Goal: Task Accomplishment & Management: Complete application form

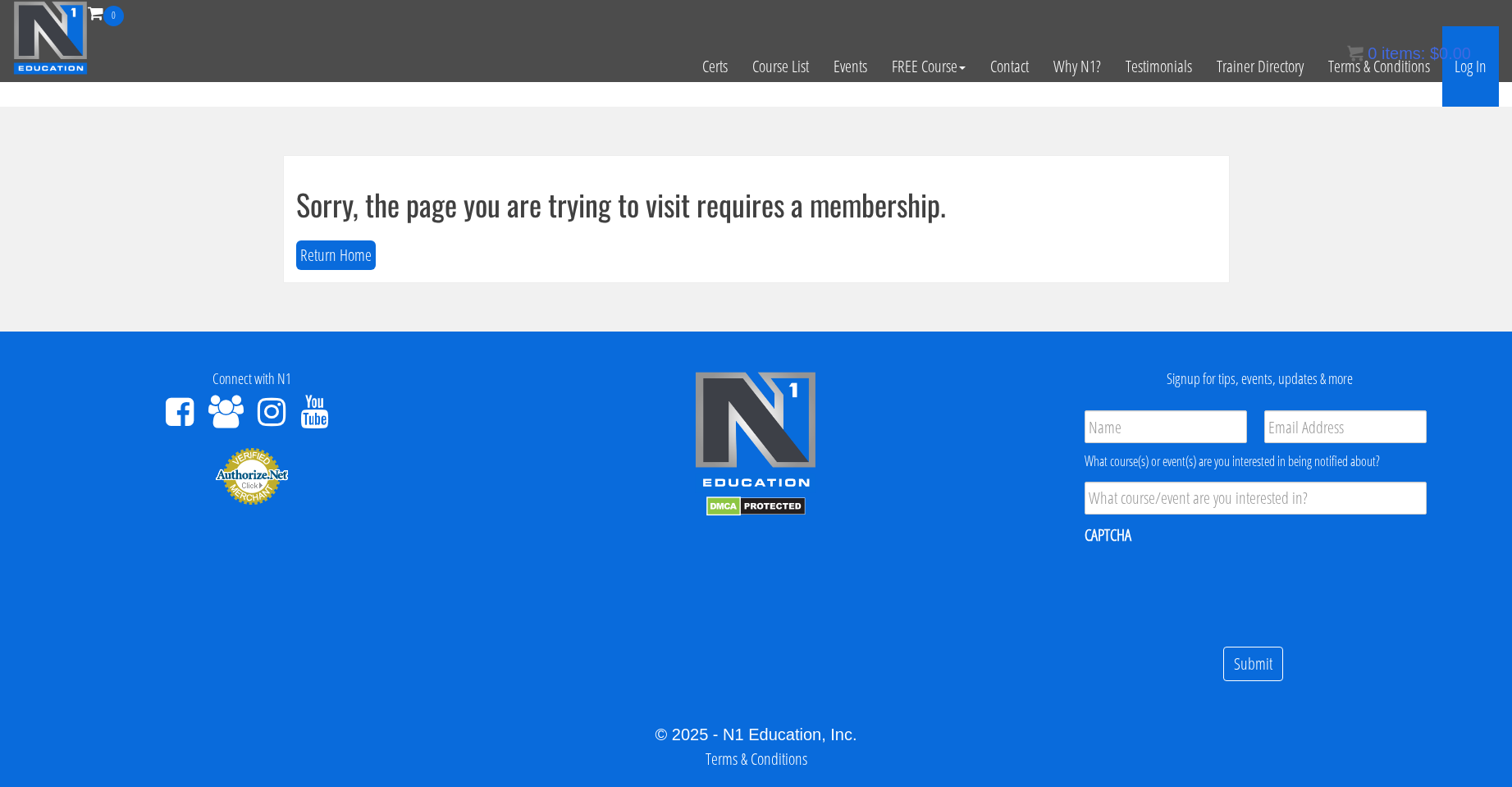
click at [730, 71] on link "Log In" at bounding box center [1470, 66] width 56 height 81
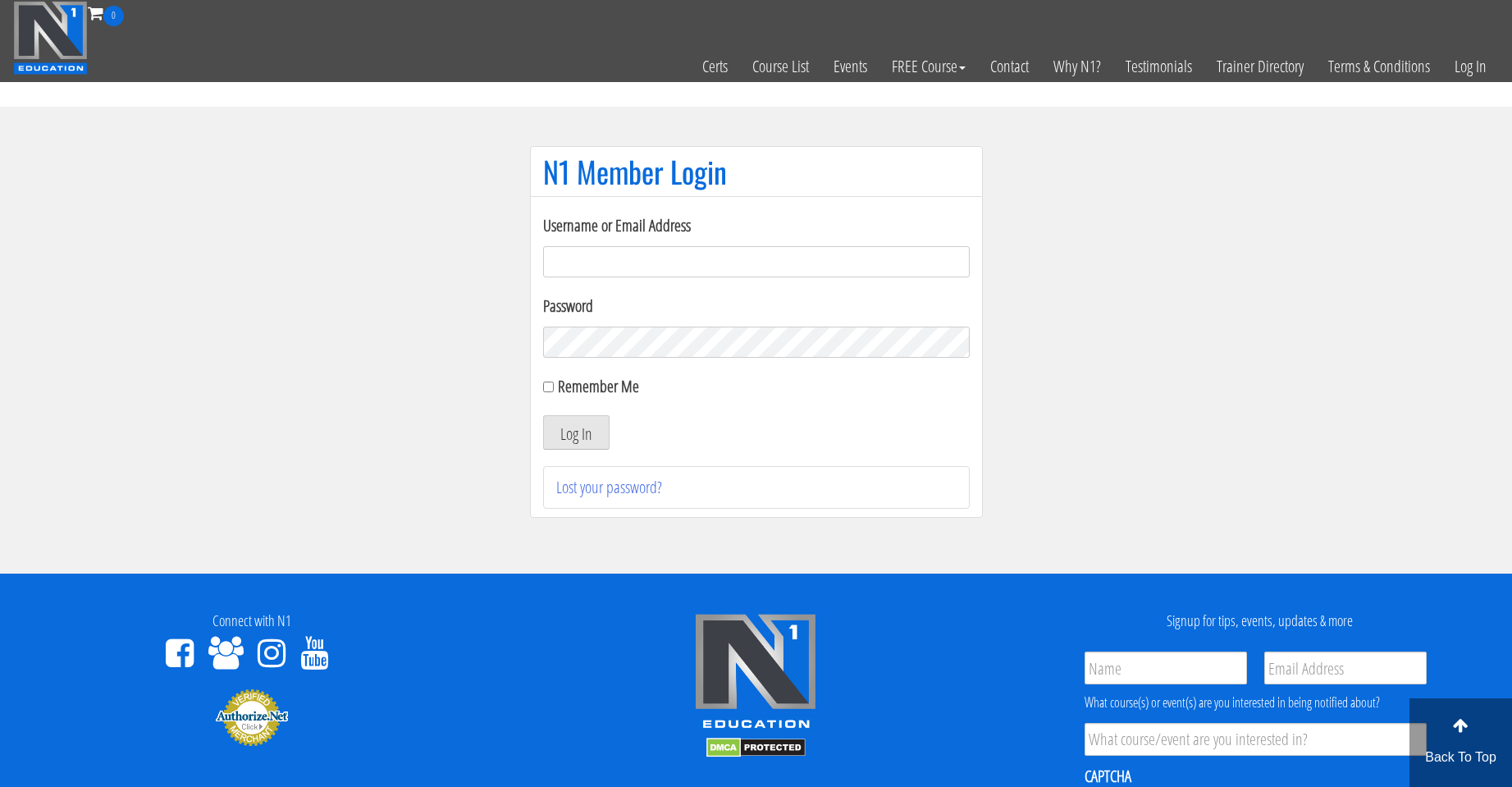
type input "[EMAIL_ADDRESS][DOMAIN_NAME]"
click at [597, 391] on label "Remember Me" at bounding box center [599, 386] width 82 height 23
click at [553, 391] on input "Remember Me" at bounding box center [548, 387] width 10 height 10
checkbox input "true"
click at [575, 421] on button "Log In" at bounding box center [576, 433] width 67 height 35
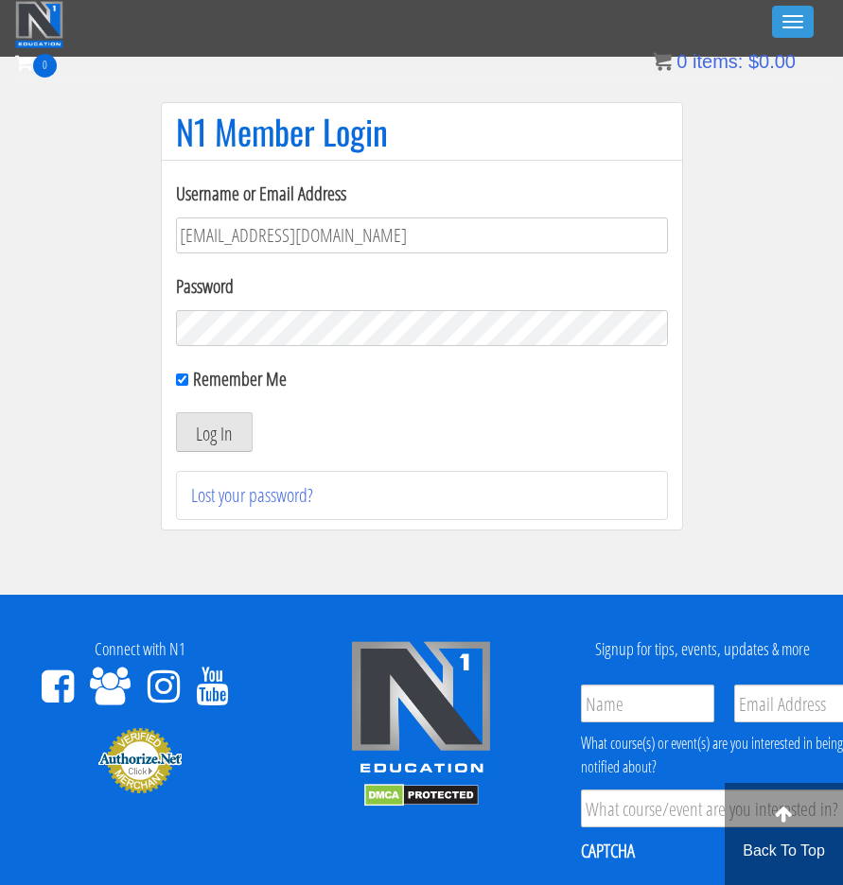
scroll to position [218, 0]
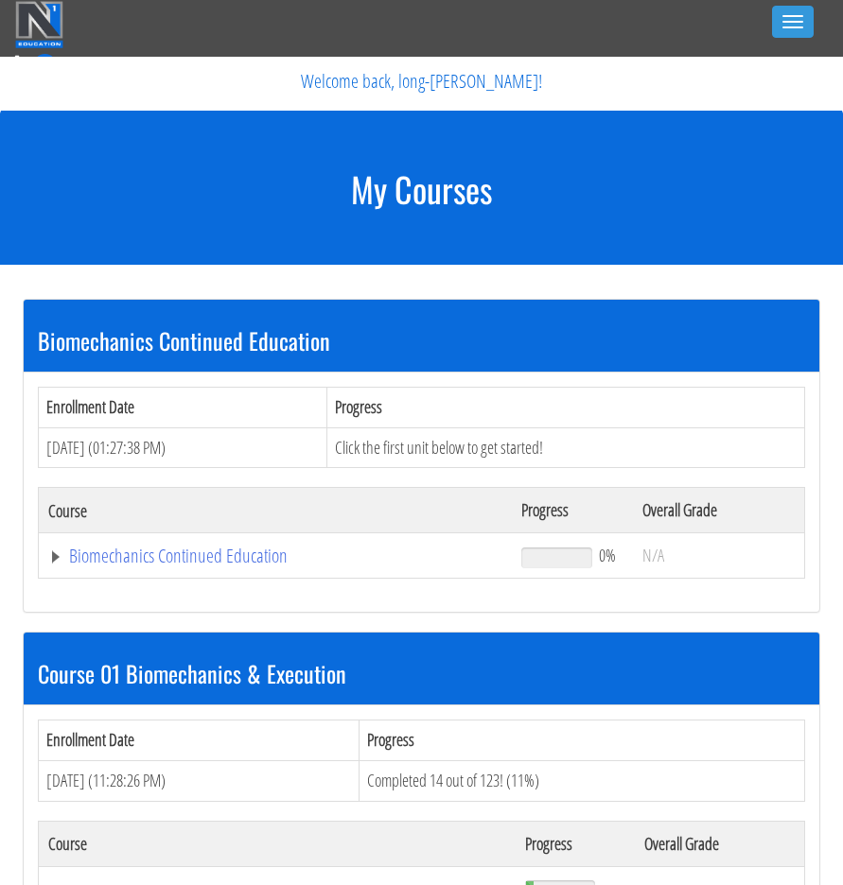
scroll to position [158, 0]
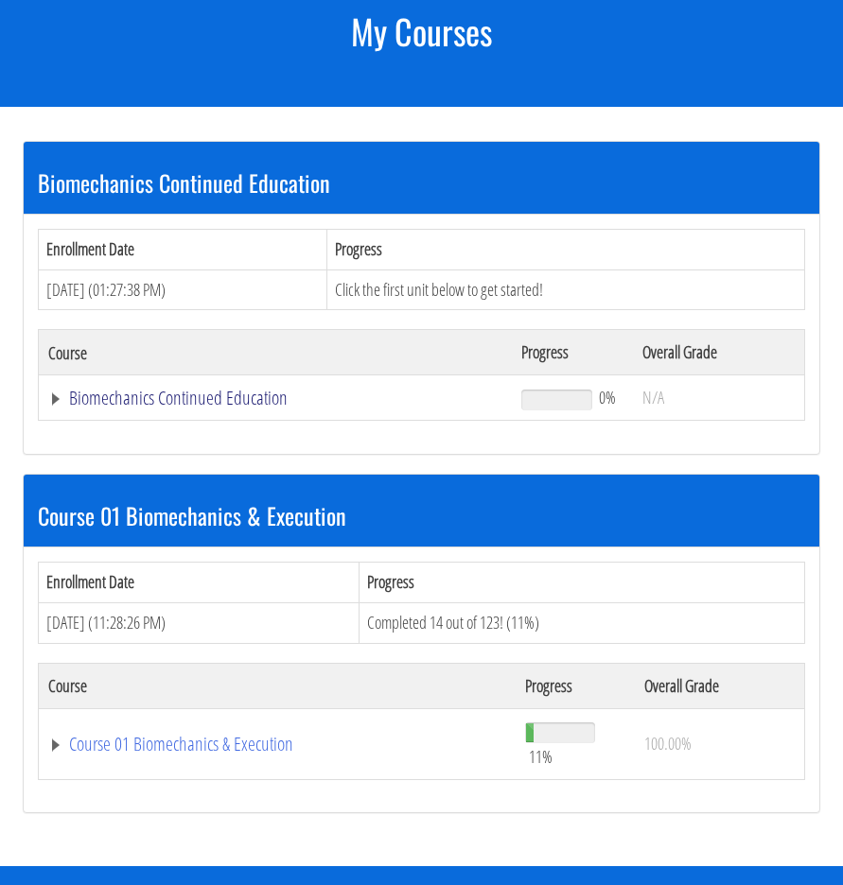
click at [248, 394] on link "Biomechanics Continued Education" at bounding box center [275, 398] width 454 height 19
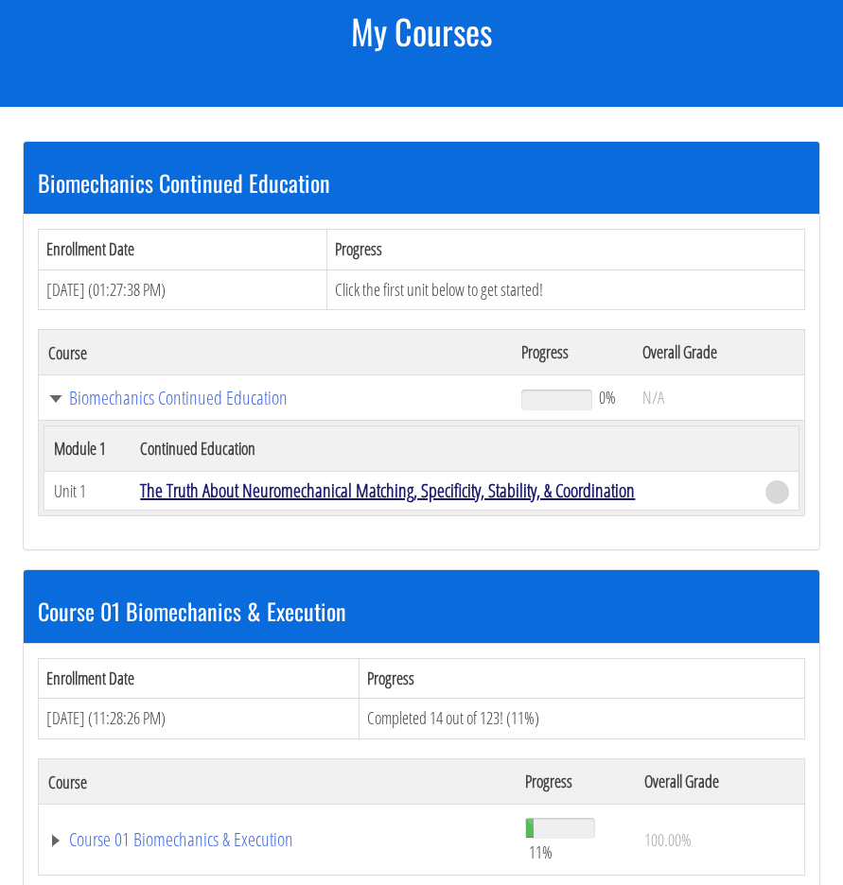
click at [367, 496] on link "The Truth About Neuromechanical Matching, Specificity, Stability, & Coordination" at bounding box center [387, 491] width 495 height 26
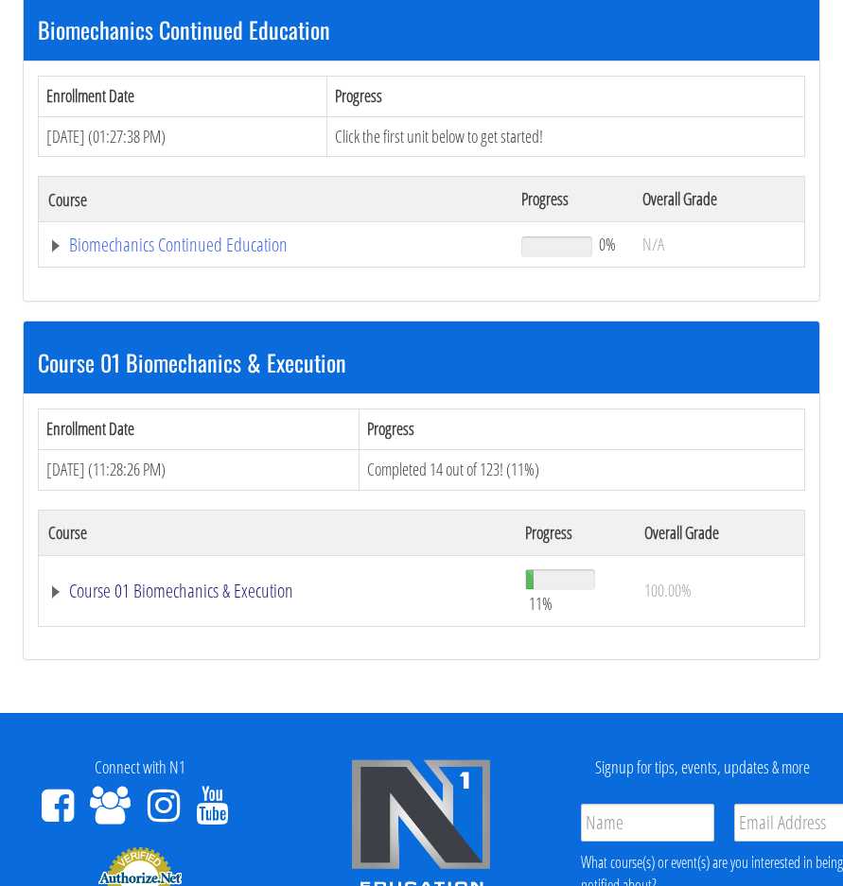
scroll to position [315, 0]
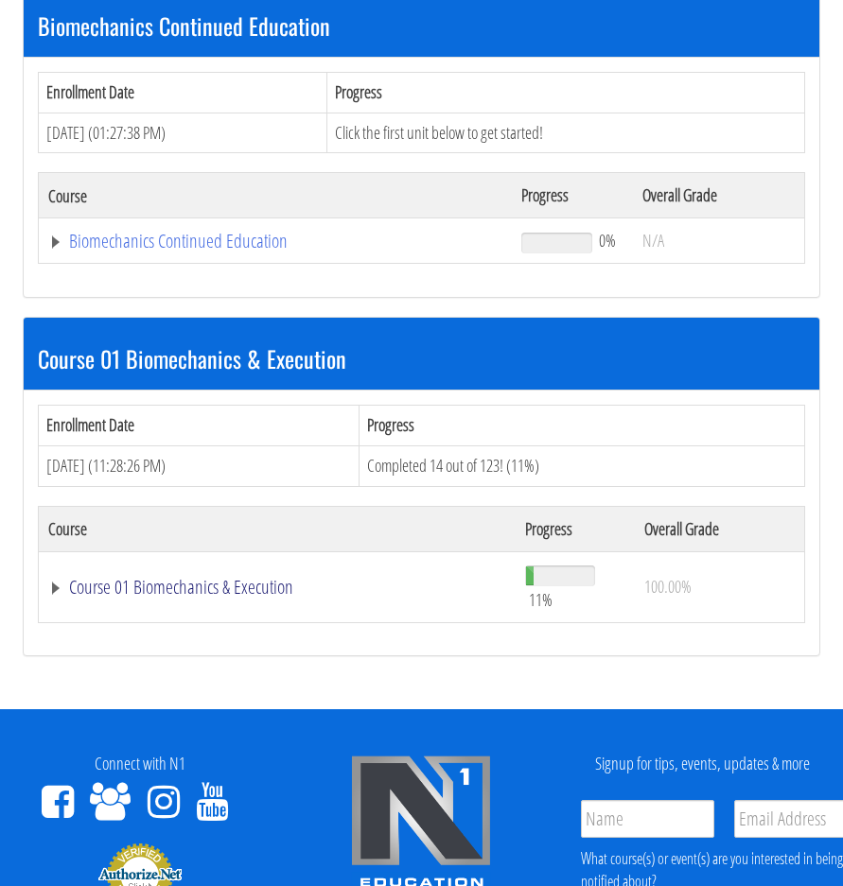
click at [247, 589] on link "Course 01 Biomechanics & Execution" at bounding box center [277, 587] width 458 height 19
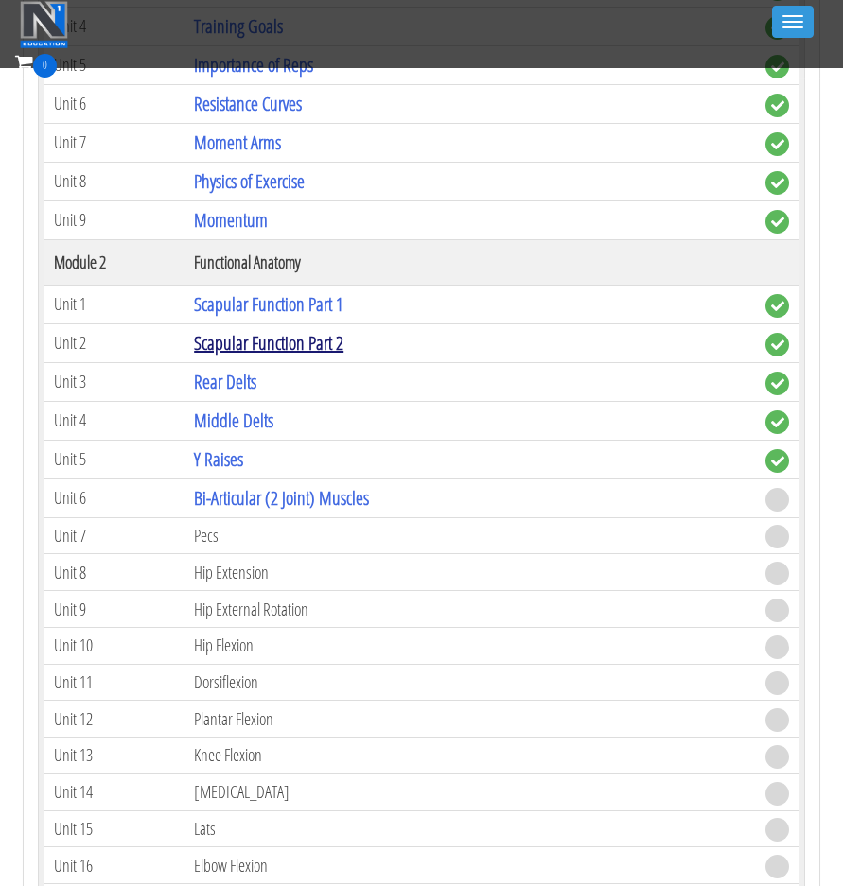
scroll to position [1104, 0]
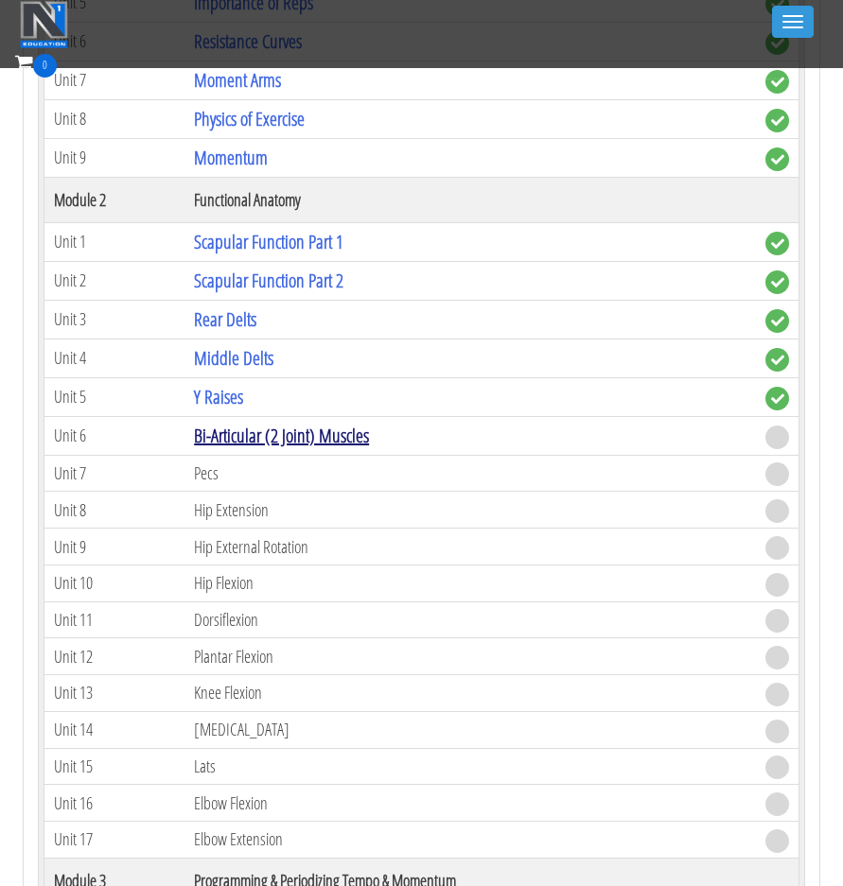
click at [310, 439] on link "Bi-Articular (2 Joint) Muscles" at bounding box center [281, 436] width 175 height 26
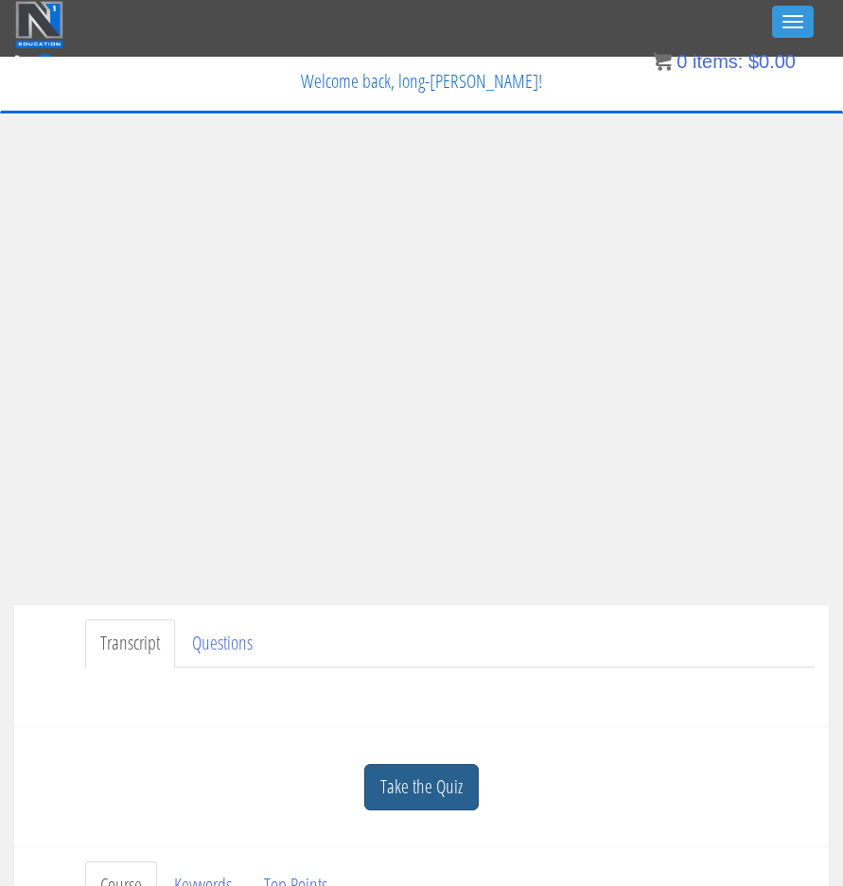
click at [429, 783] on link "Take the Quiz" at bounding box center [421, 787] width 114 height 46
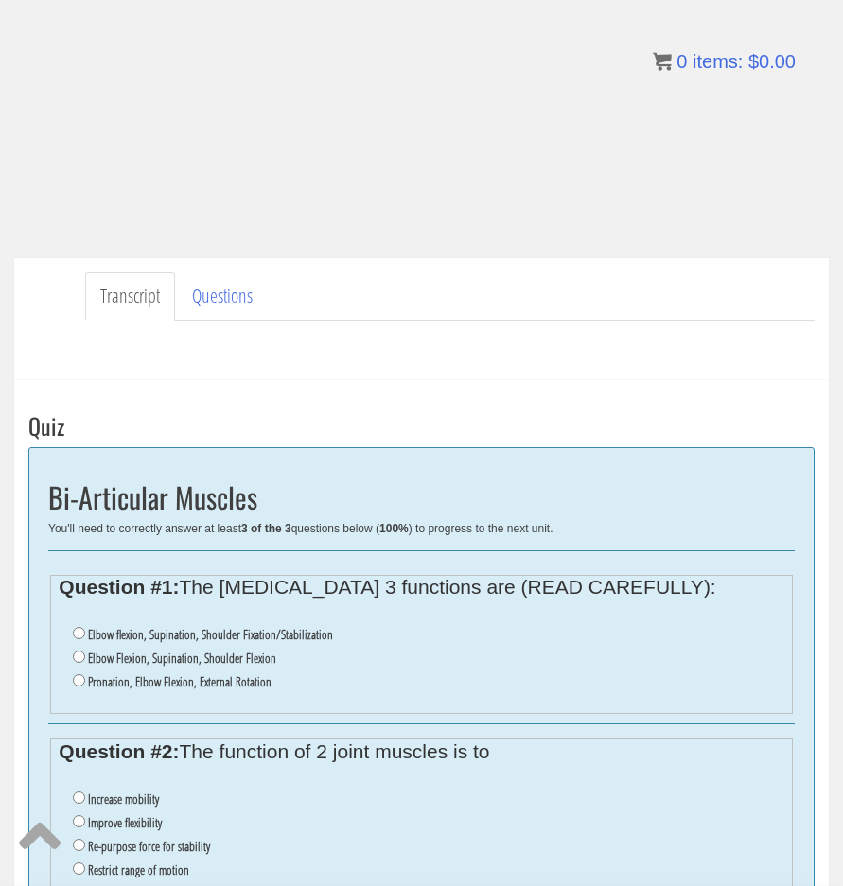
scroll to position [473, 0]
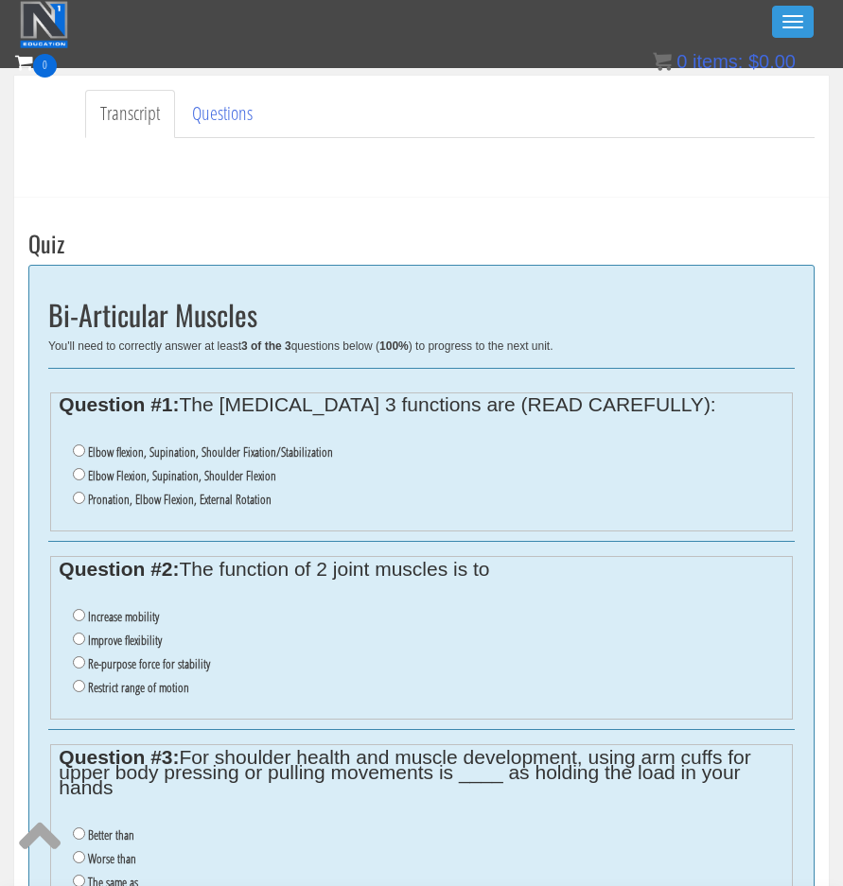
click at [408, 195] on div "Transcript Questions Have a question on this unit? Please submit it here: Name …" at bounding box center [421, 137] width 814 height 122
click at [410, 198] on div "Take the Quiz Quiz Bi-Articular Muscles You'll need to correctly answer at leas…" at bounding box center [421, 642] width 814 height 888
drag, startPoint x: 197, startPoint y: 449, endPoint x: 266, endPoint y: 456, distance: 69.4
click at [266, 456] on label "Elbow flexion, Supination, Shoulder Fixation/Stabilization" at bounding box center [210, 452] width 245 height 15
click at [238, 534] on div "Question #1: The [MEDICAL_DATA] 3 functions are (READ CAREFULLY): Elbow flexion…" at bounding box center [421, 460] width 746 height 165
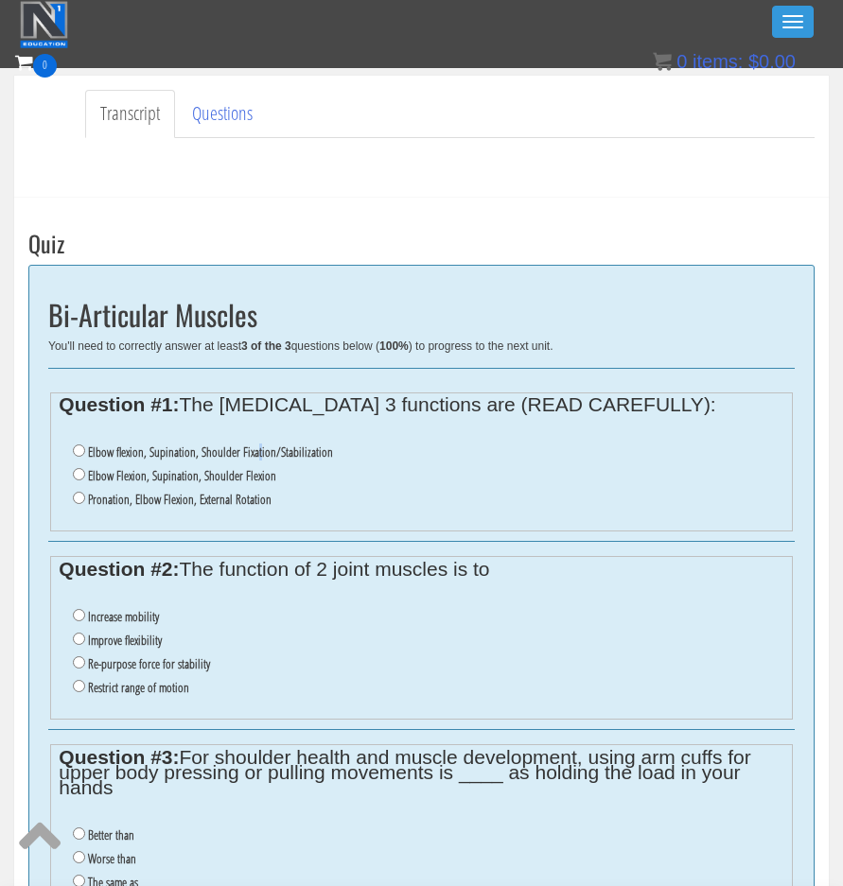
click at [253, 459] on label "Elbow flexion, Supination, Shoulder Fixation/Stabilization" at bounding box center [210, 452] width 245 height 15
click at [264, 452] on label "Elbow flexion, Supination, Shoulder Fixation/Stabilization" at bounding box center [210, 452] width 245 height 15
click at [85, 452] on input "Elbow flexion, Supination, Shoulder Fixation/Stabilization" at bounding box center [79, 451] width 12 height 12
radio input "true"
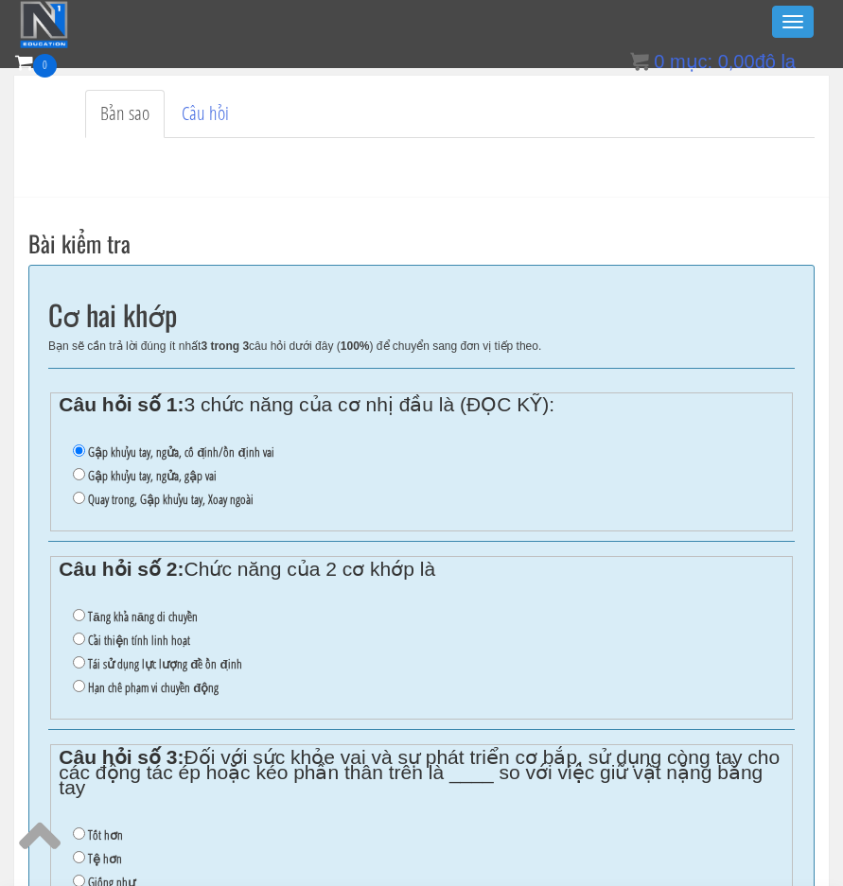
drag, startPoint x: 163, startPoint y: 669, endPoint x: 209, endPoint y: 669, distance: 46.3
click at [164, 669] on font "Tái sử dụng lực lượng để ổn định" at bounding box center [164, 663] width 153 height 17
click at [85, 669] on input "Tái sử dụng lực lượng để ổn định" at bounding box center [79, 662] width 12 height 12
radio input "true"
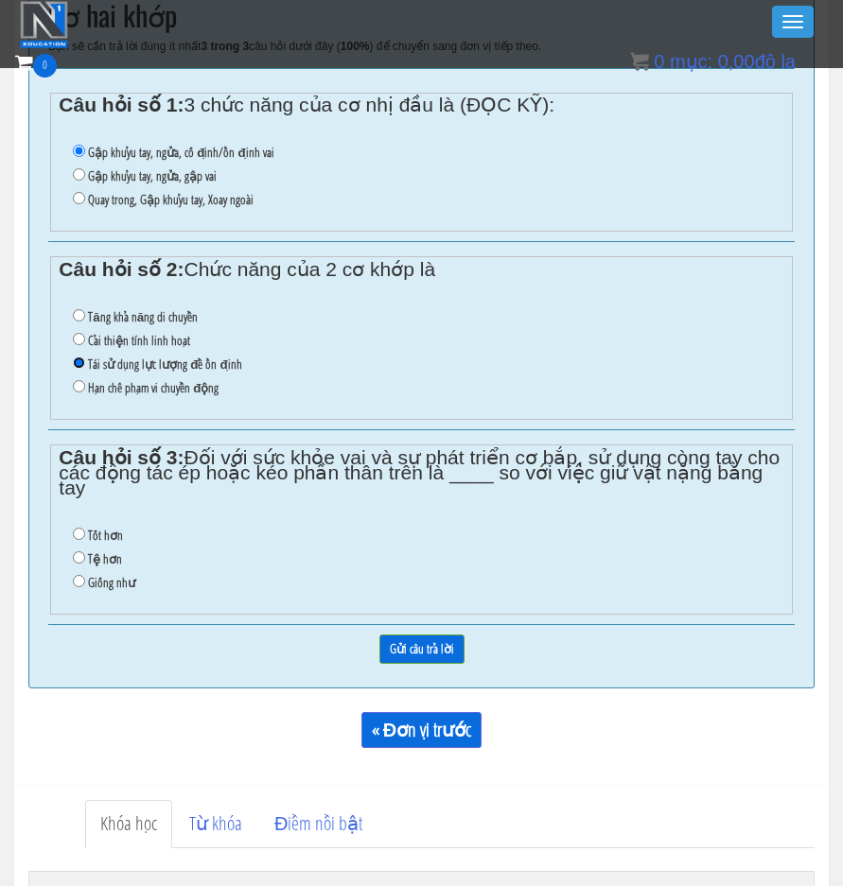
scroll to position [788, 0]
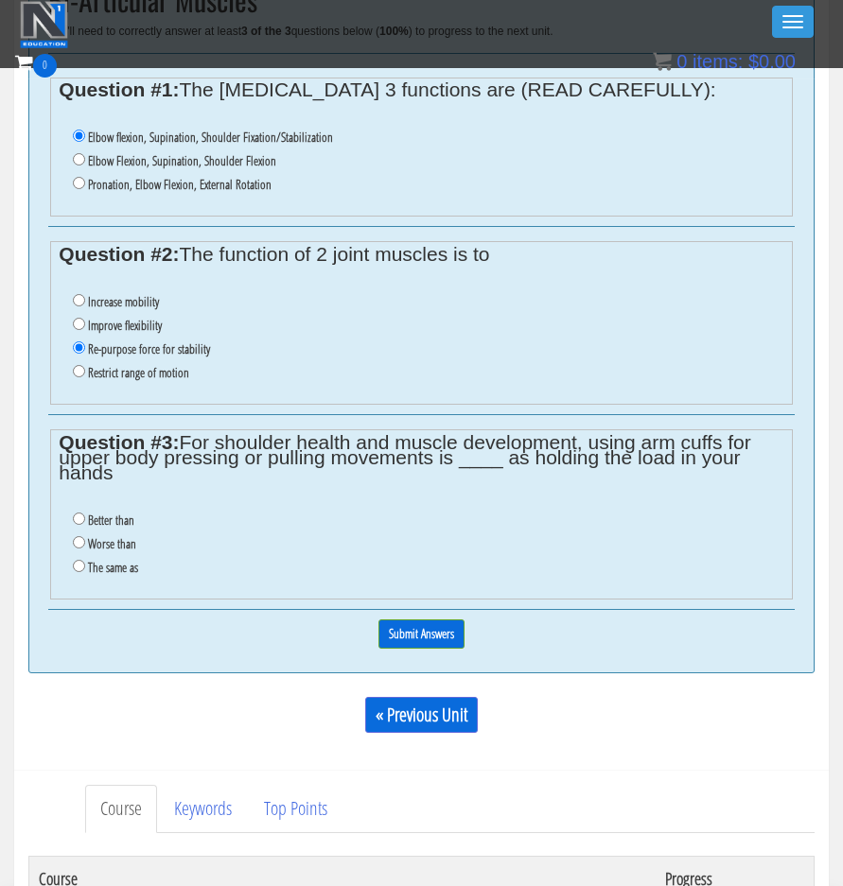
click at [98, 522] on label "Better than" at bounding box center [111, 520] width 46 height 15
click at [85, 522] on input "Better than" at bounding box center [79, 519] width 12 height 12
radio input "true"
click at [422, 640] on input "Submit Answers" at bounding box center [421, 634] width 86 height 29
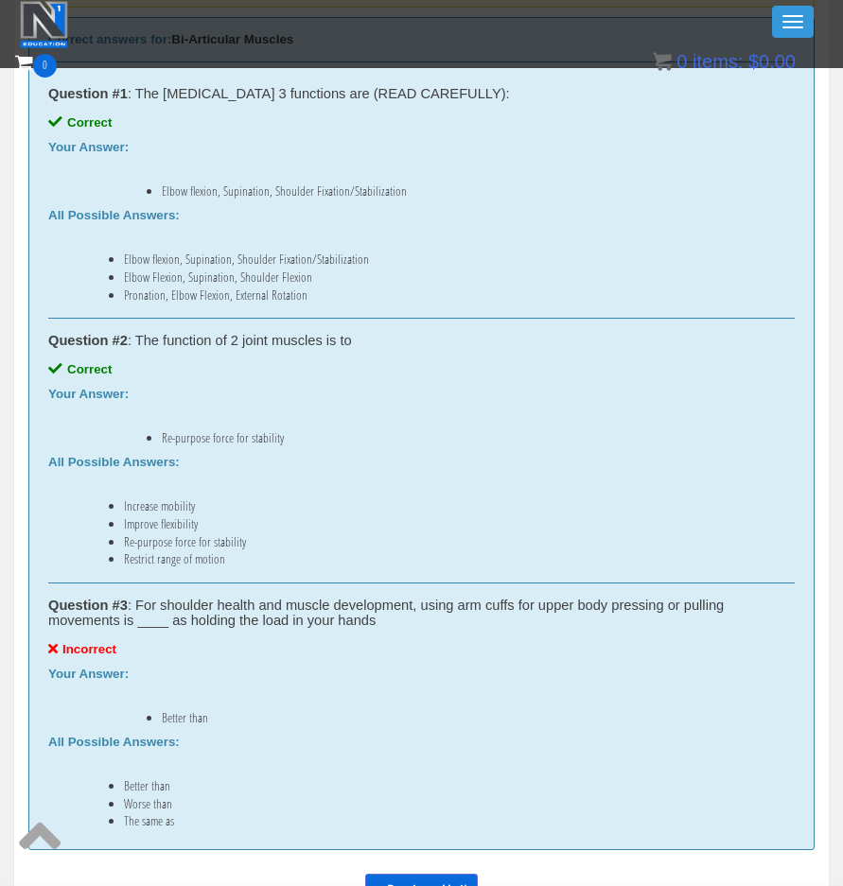
scroll to position [1116, 0]
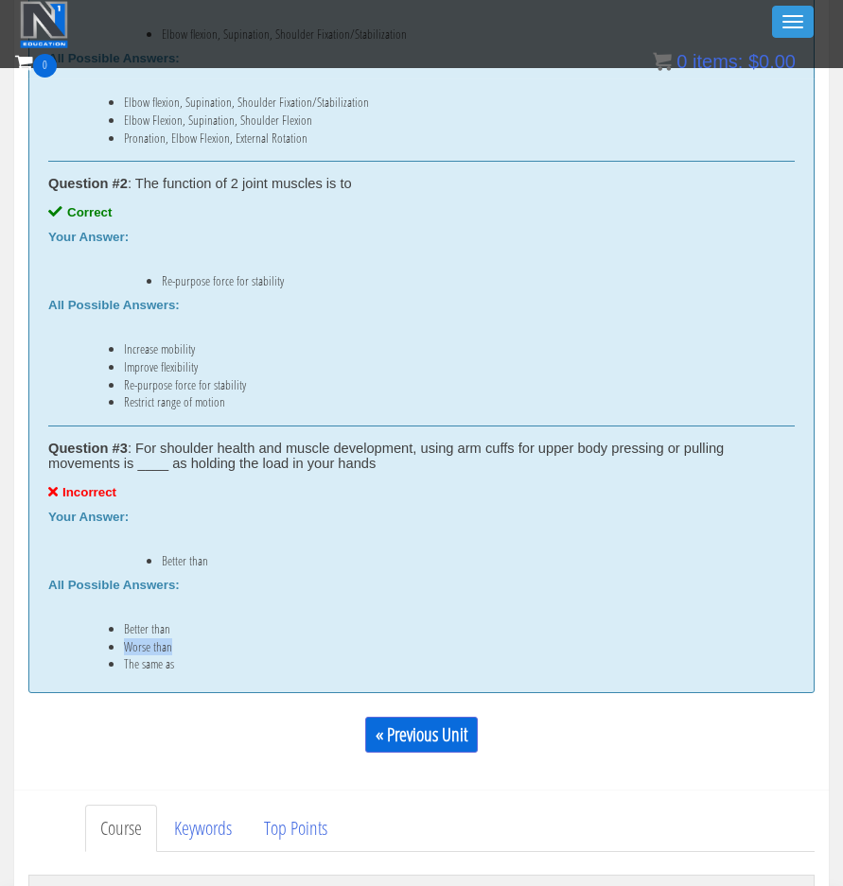
drag, startPoint x: 119, startPoint y: 651, endPoint x: 194, endPoint y: 641, distance: 75.3
click at [194, 641] on ul "Better than Worse than The same as" at bounding box center [421, 646] width 746 height 50
click at [282, 622] on li "Better than" at bounding box center [440, 628] width 633 height 15
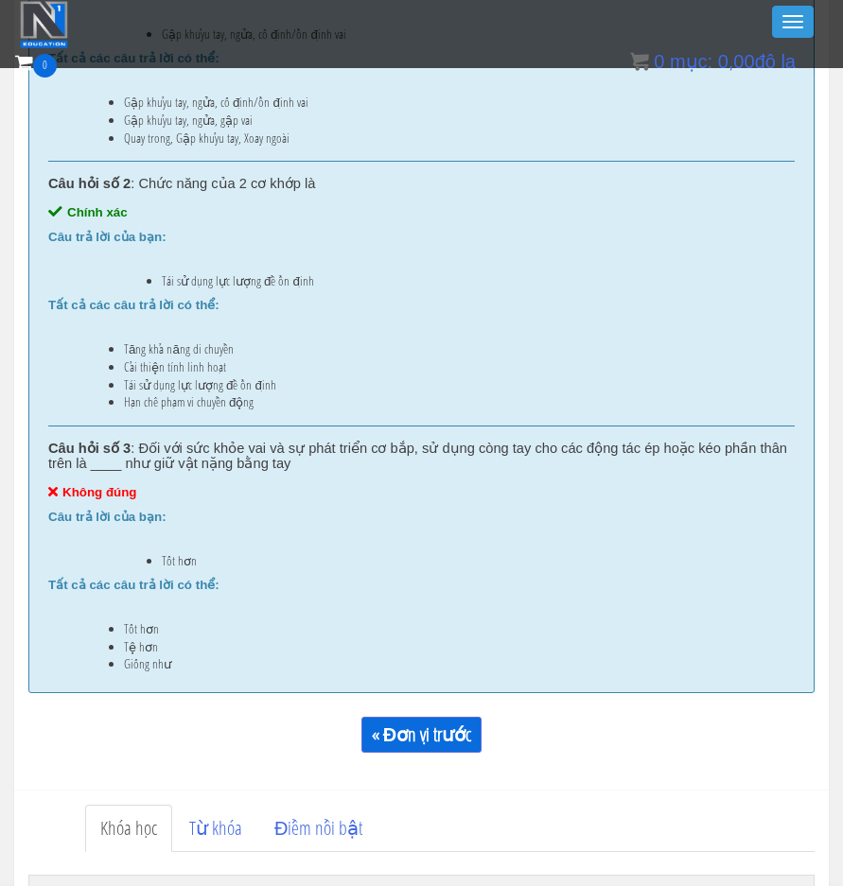
click at [161, 667] on font "Giống như" at bounding box center [147, 663] width 47 height 17
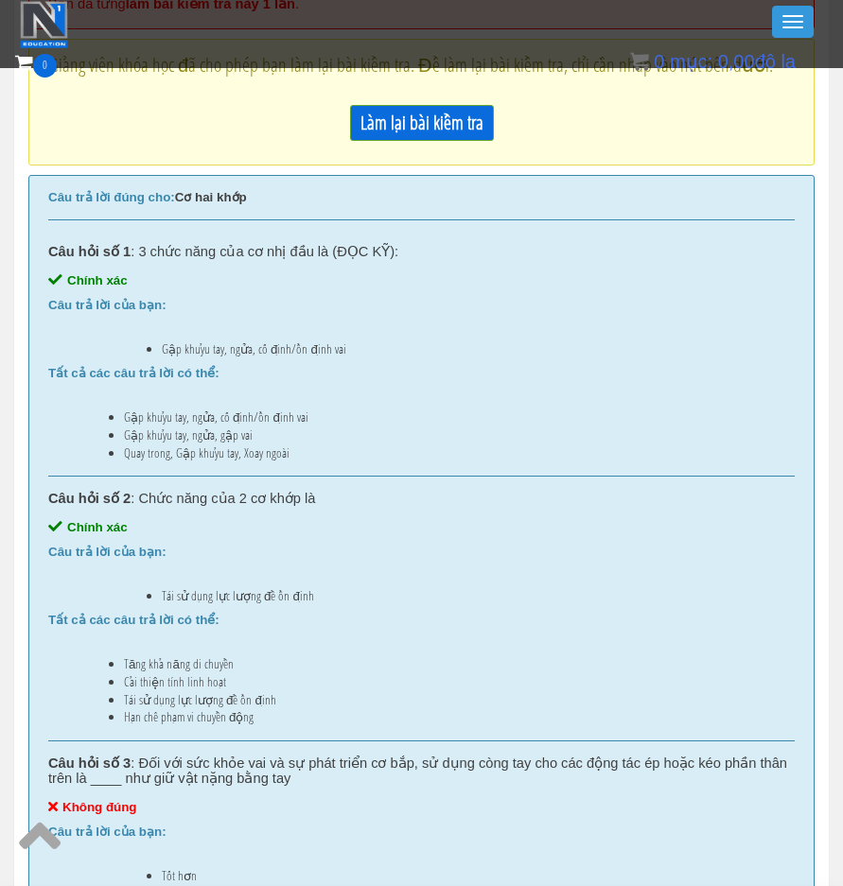
scroll to position [664, 0]
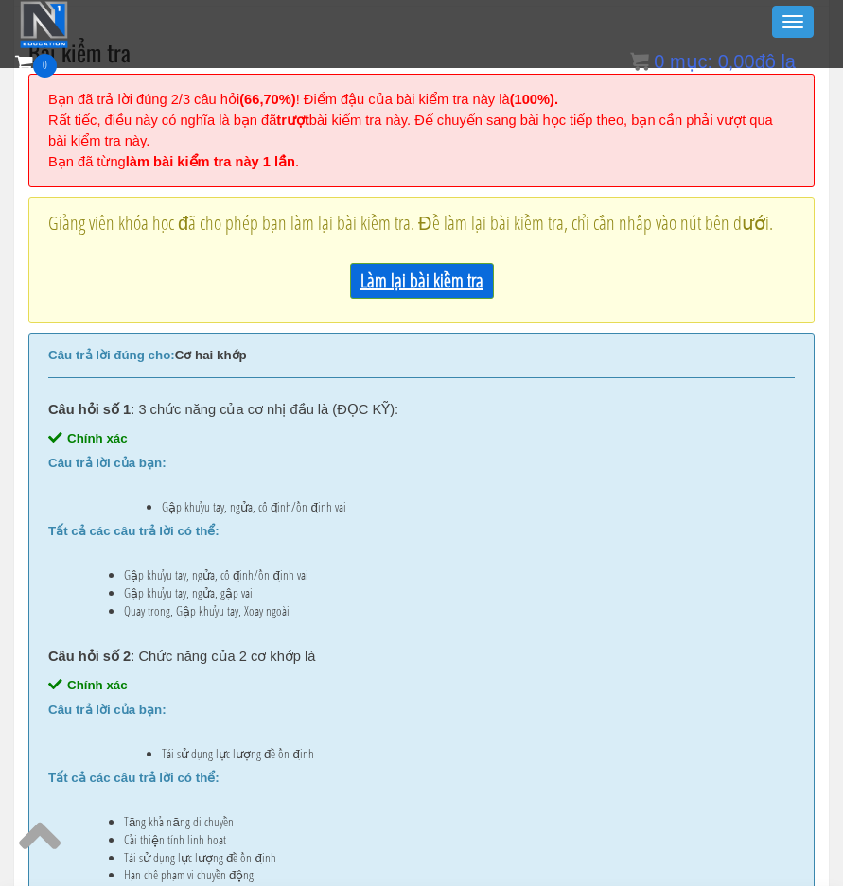
click at [399, 292] on font "Làm lại bài kiểm tra" at bounding box center [421, 281] width 123 height 26
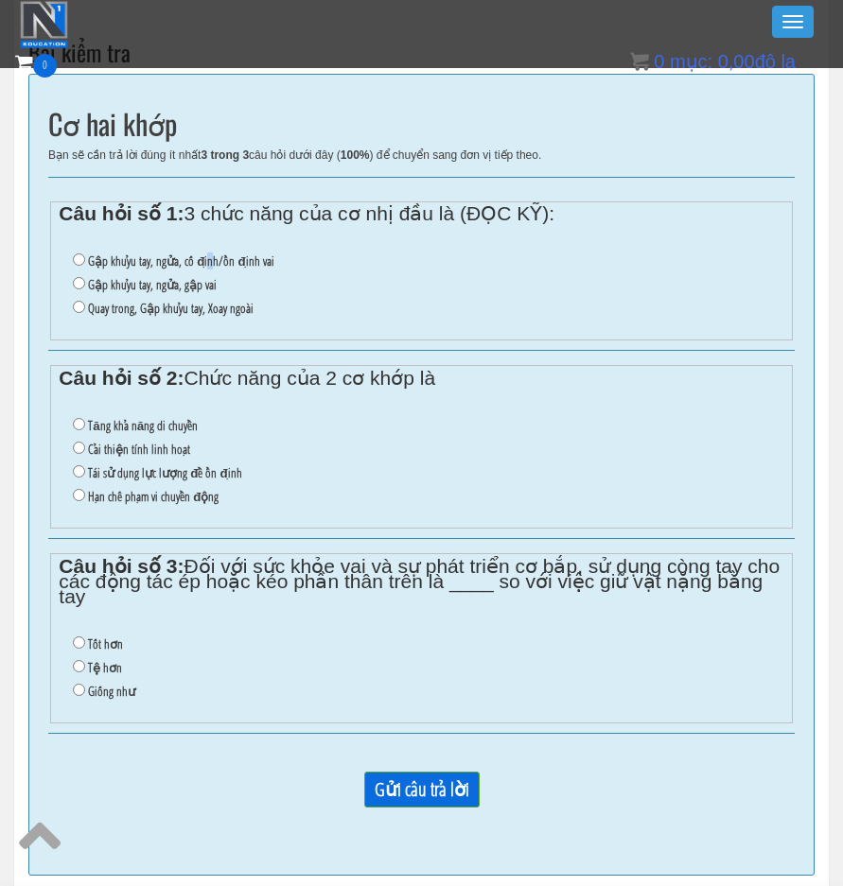
click at [198, 261] on font "Gập khuỷu tay, ngửa, cố định/ổn định vai" at bounding box center [180, 261] width 185 height 17
click at [79, 256] on input "Gập khuỷu tay, ngửa, cố định/ổn định vai" at bounding box center [79, 259] width 12 height 12
radio input "true"
click at [149, 470] on font "Tái sử dụng lực lượng để ổn định" at bounding box center [164, 472] width 153 height 17
click at [85, 470] on input "Tái sử dụng lực lượng để ổn định" at bounding box center [79, 471] width 12 height 12
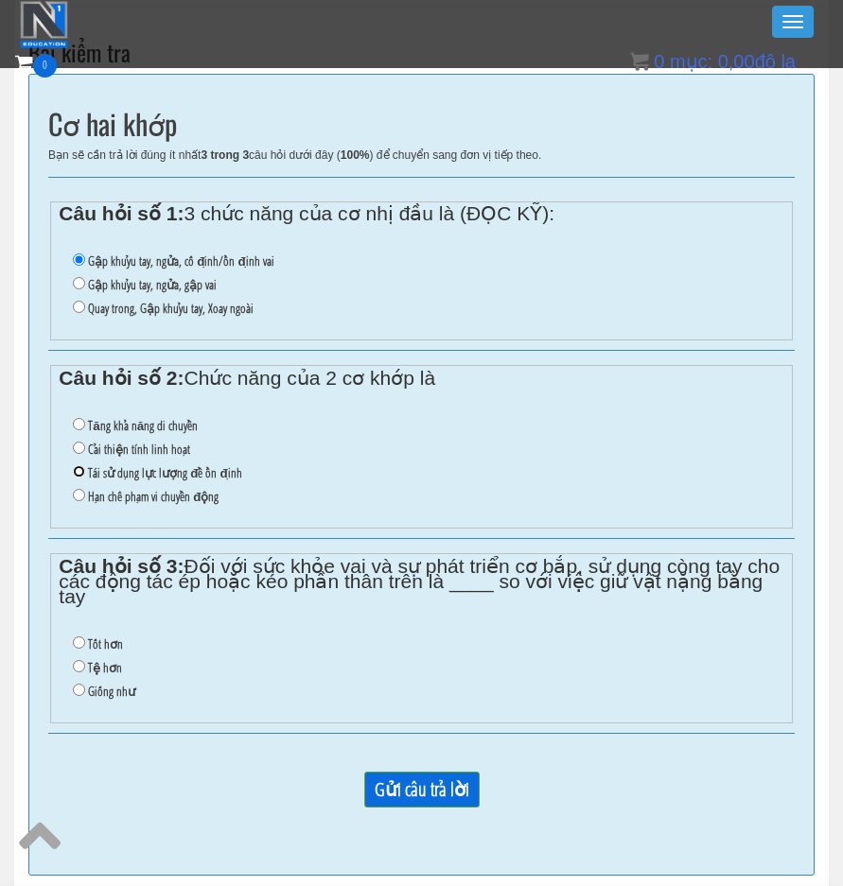
radio input "true"
click at [113, 690] on font "Giống như" at bounding box center [111, 691] width 47 height 17
click at [85, 690] on input "Giống như" at bounding box center [79, 690] width 12 height 12
radio input "true"
click at [431, 794] on input "Gửi câu trả lời" at bounding box center [421, 790] width 115 height 36
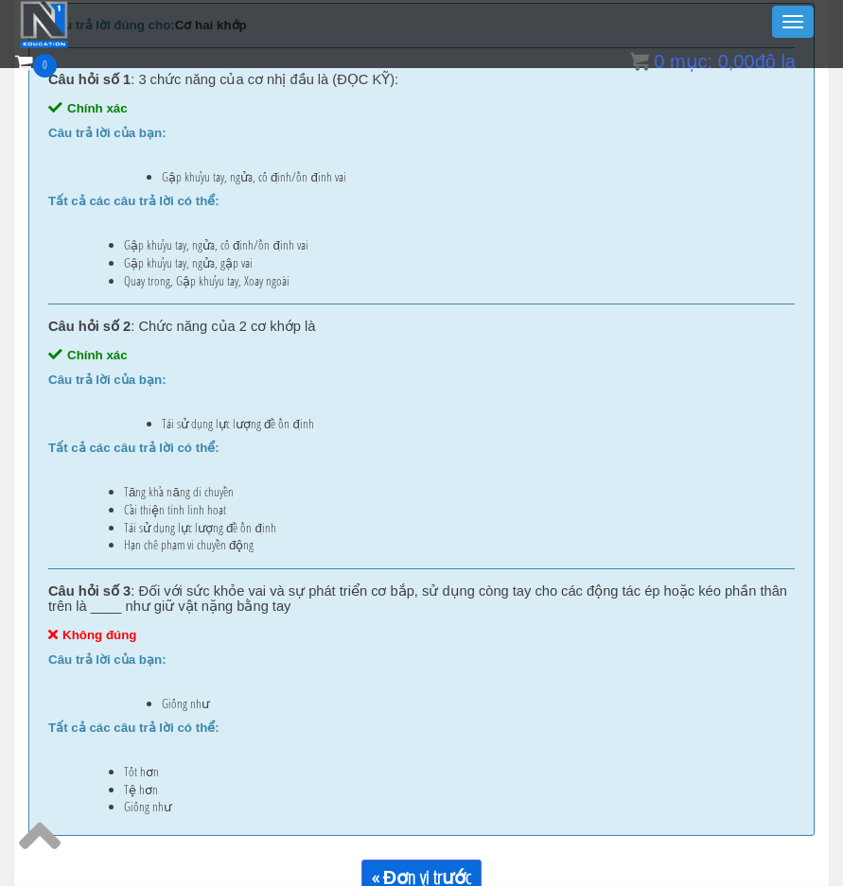
scroll to position [801, 0]
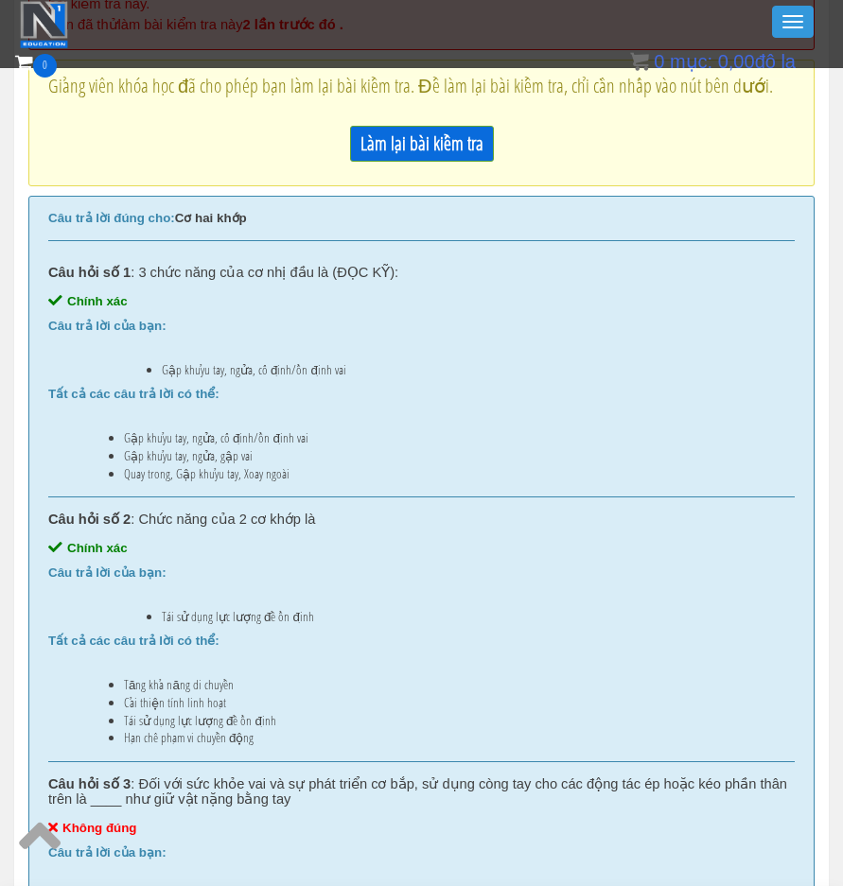
click at [448, 132] on div "Giấy chứng nhận Danh sách khóa học Sự kiện Khóa học MIỄN PHÍ Xem trước khóa học…" at bounding box center [421, 111] width 813 height 66
click at [446, 153] on font "Làm lại bài kiểm tra" at bounding box center [421, 144] width 123 height 26
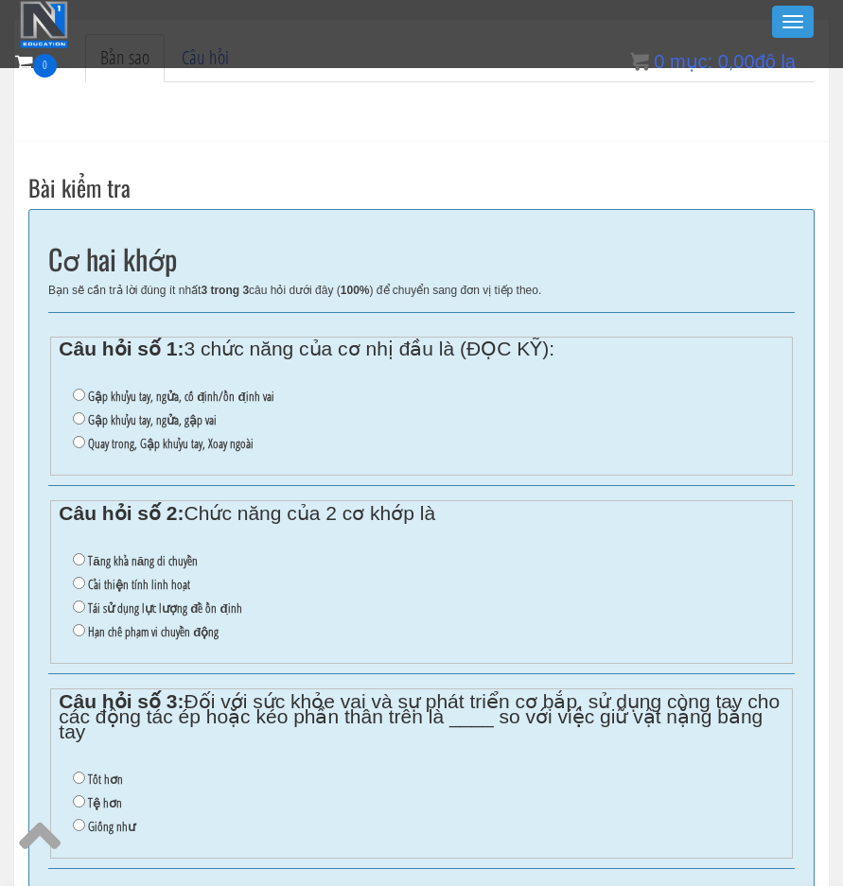
scroll to position [486, 0]
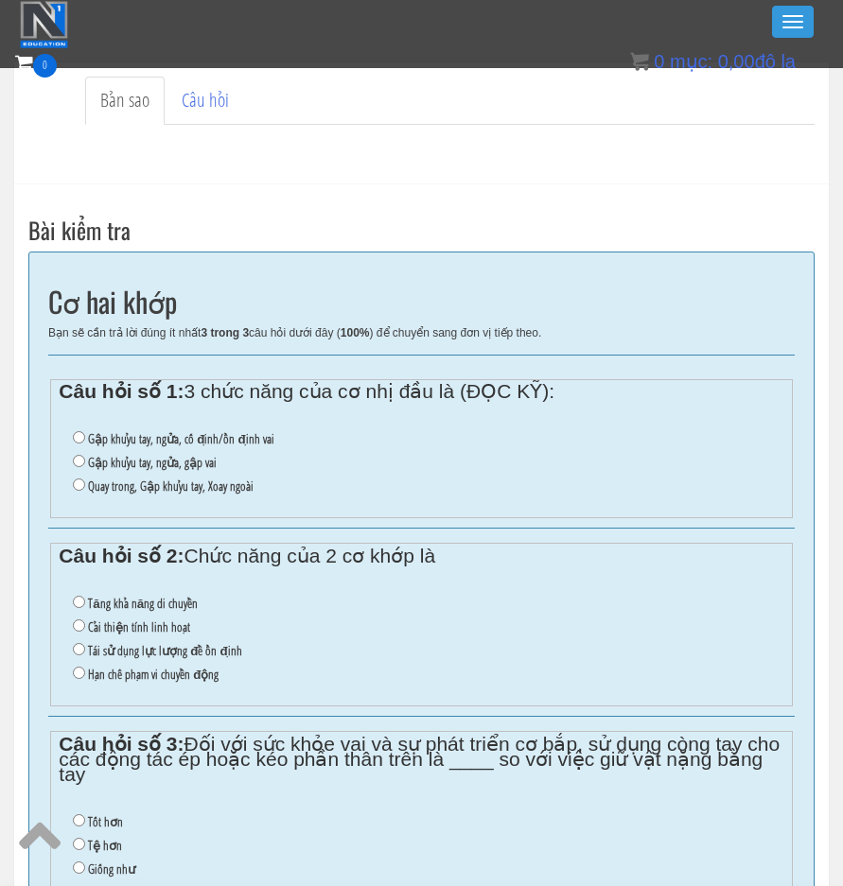
click at [223, 436] on font "Gập khuỷu tay, ngửa, cố định/ổn định vai" at bounding box center [180, 438] width 185 height 17
click at [85, 436] on input "Gập khuỷu tay, ngửa, cố định/ổn định vai" at bounding box center [79, 437] width 12 height 12
radio input "true"
click at [189, 648] on font "Tái sử dụng lực lượng để ổn định" at bounding box center [164, 650] width 153 height 17
click at [85, 648] on input "Tái sử dụng lực lượng để ổn định" at bounding box center [79, 649] width 12 height 12
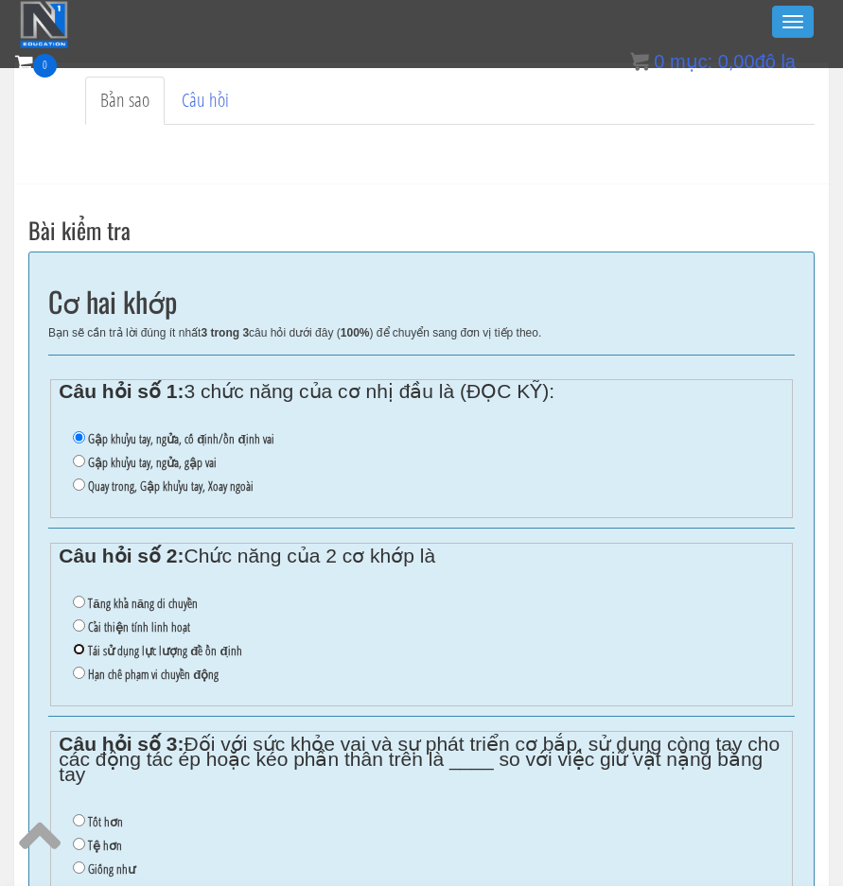
radio input "true"
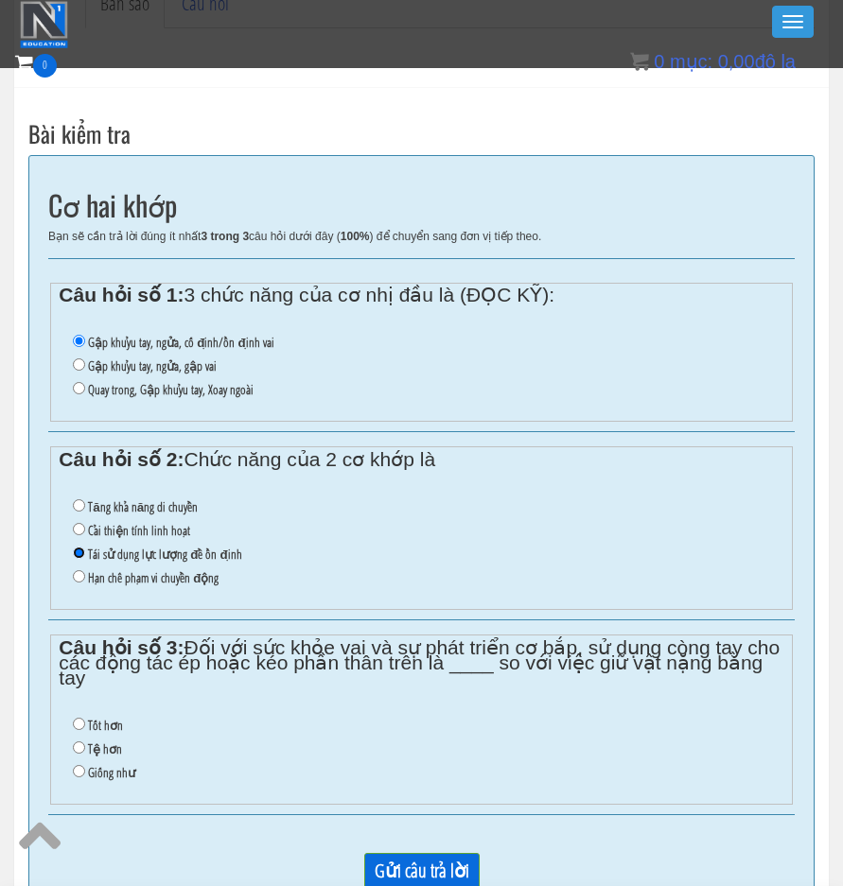
scroll to position [643, 0]
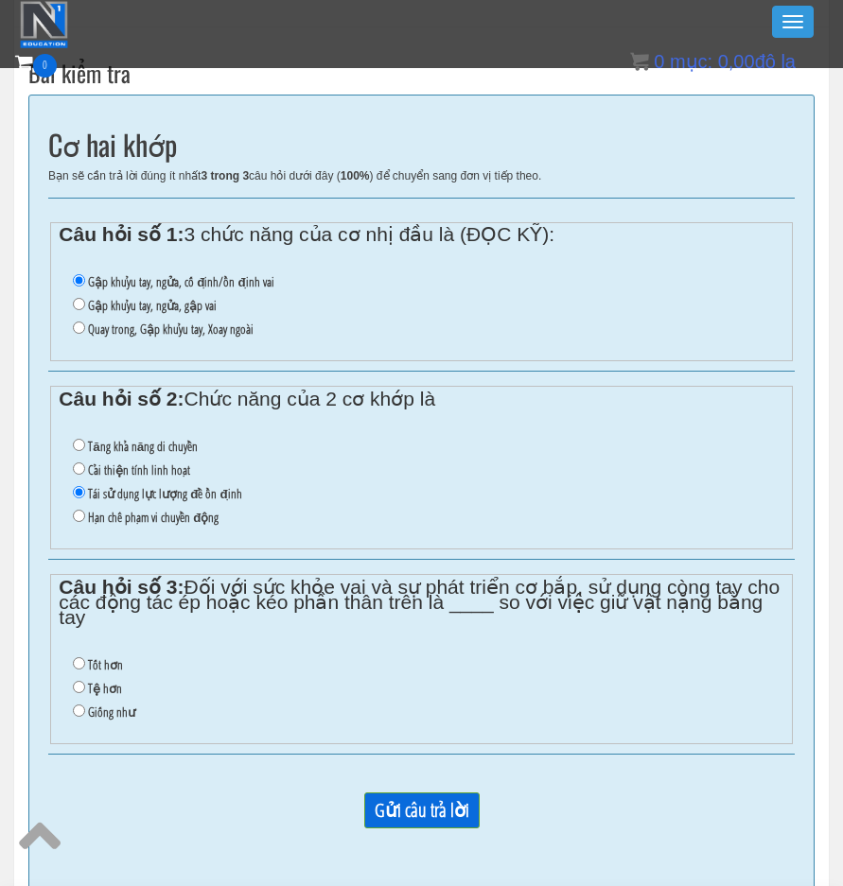
click at [99, 690] on font "Tệ hơn" at bounding box center [105, 688] width 34 height 17
click at [85, 690] on input "Tệ hơn" at bounding box center [79, 687] width 12 height 12
radio input "true"
click at [437, 793] on p "Gửi câu trả lời" at bounding box center [421, 818] width 746 height 51
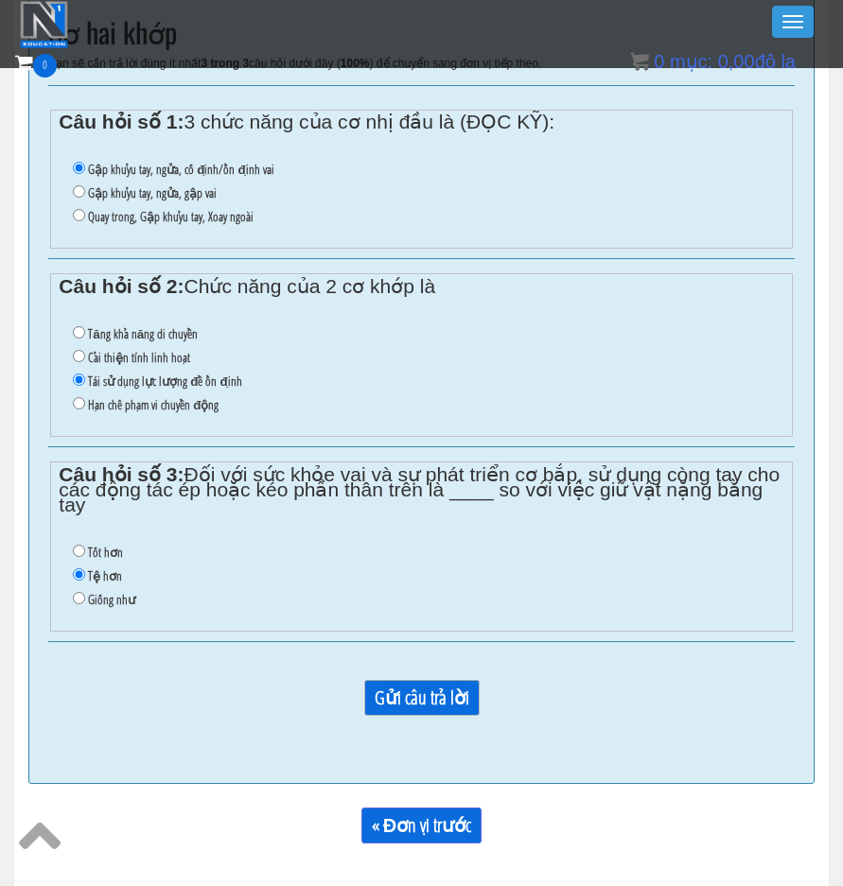
scroll to position [801, 0]
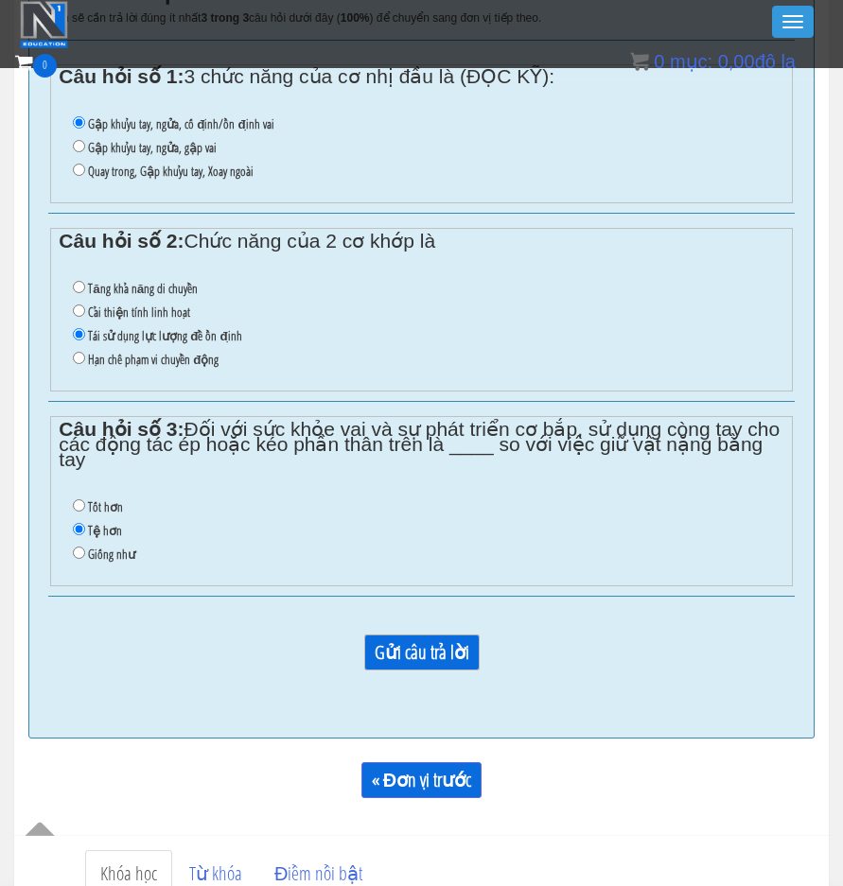
click at [419, 652] on input "Gửi câu trả lời" at bounding box center [421, 653] width 115 height 36
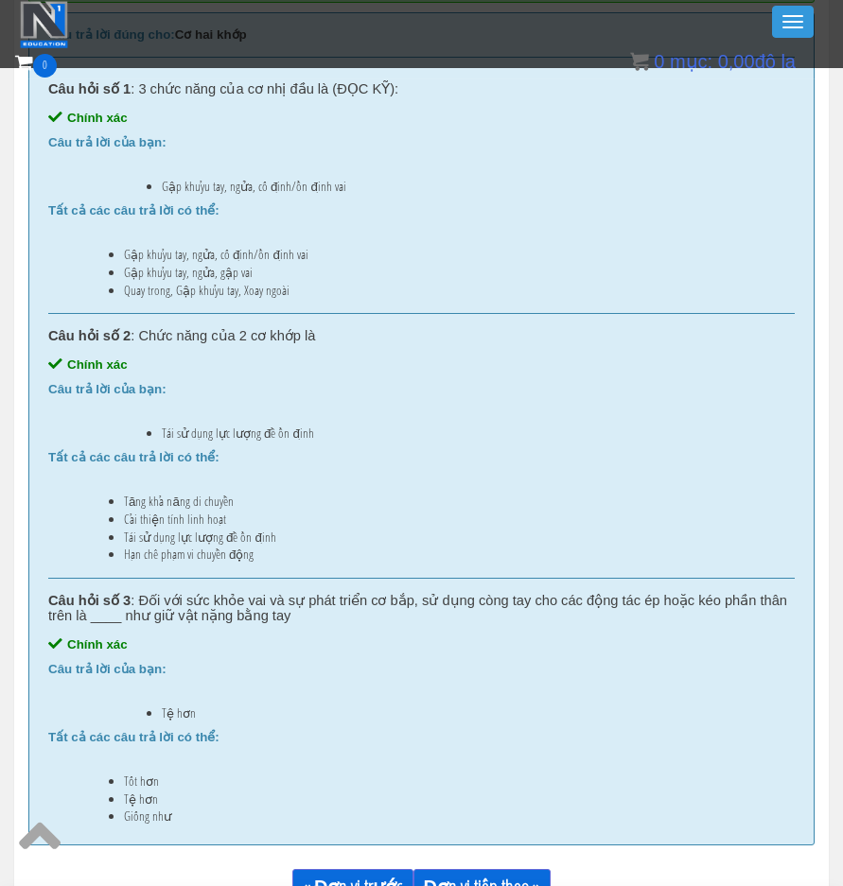
scroll to position [958, 0]
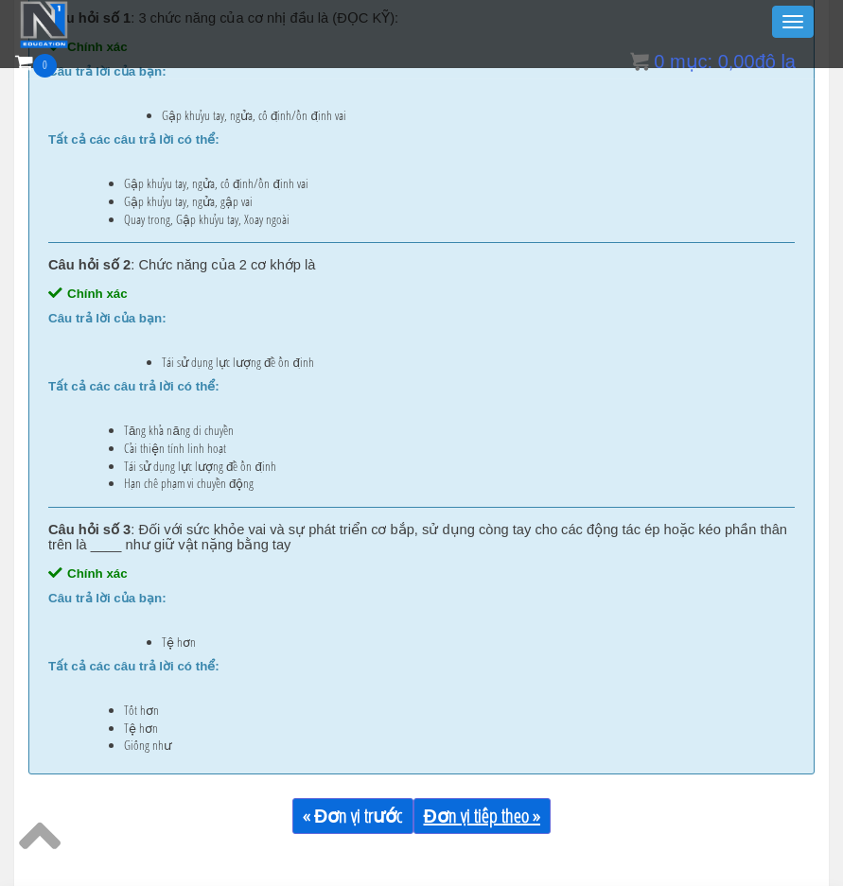
click at [493, 816] on font "Đơn vị tiếp theo »" at bounding box center [482, 816] width 116 height 26
